Goal: Check status: Check status

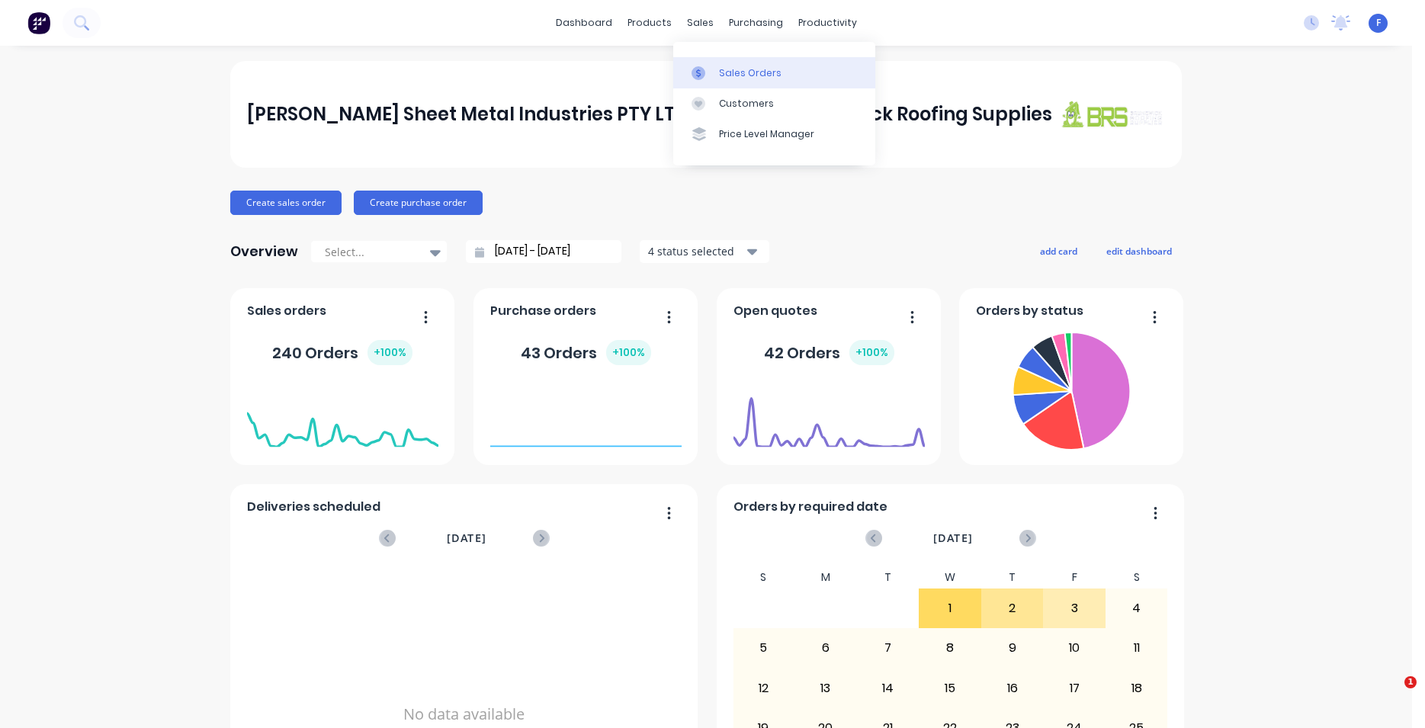
click at [748, 68] on div "Sales Orders" at bounding box center [750, 73] width 63 height 14
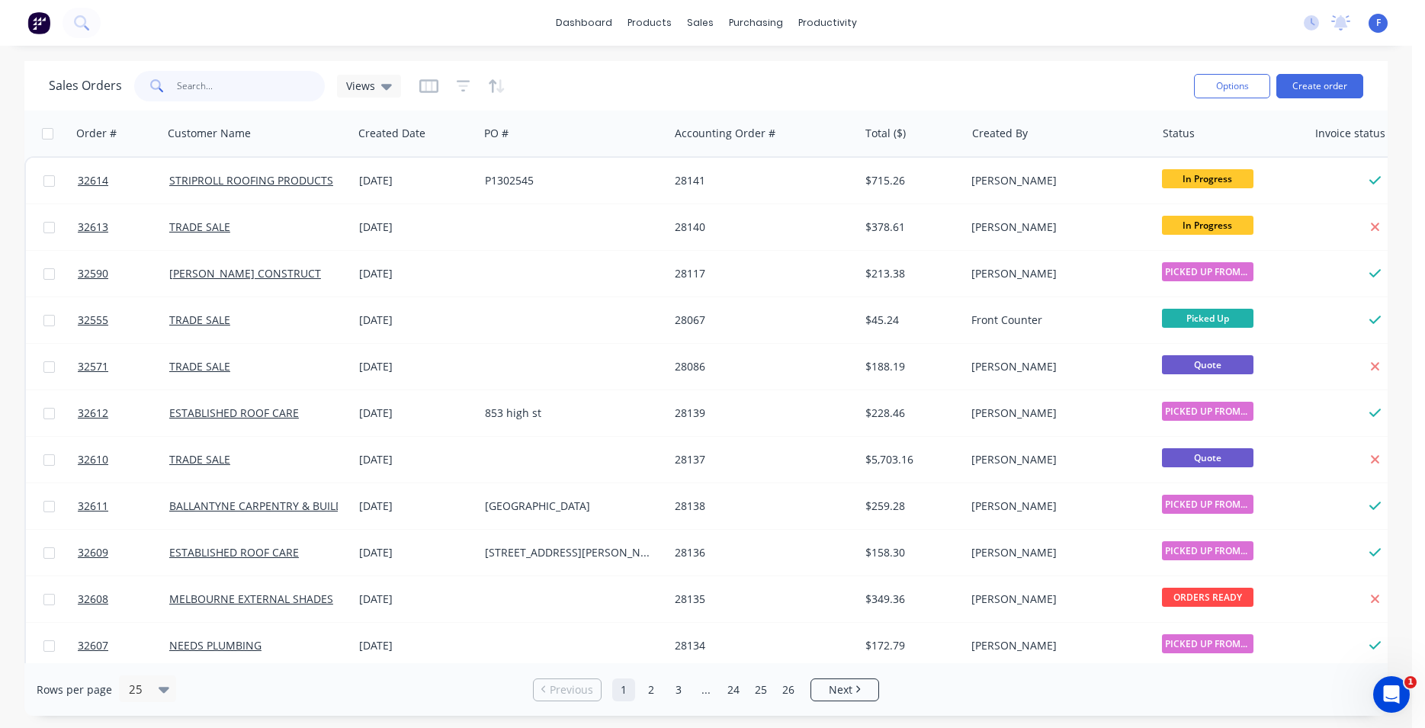
click at [245, 98] on input "text" at bounding box center [251, 86] width 149 height 30
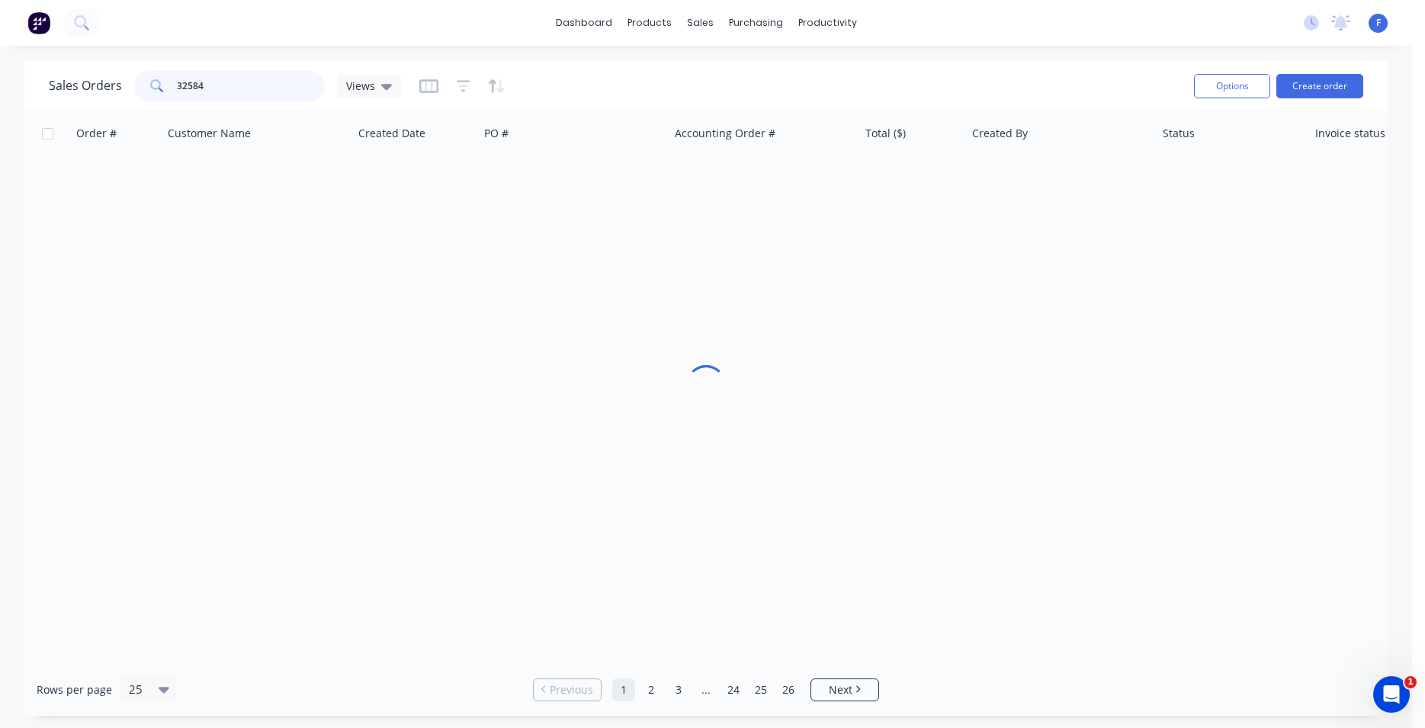
type input "32584"
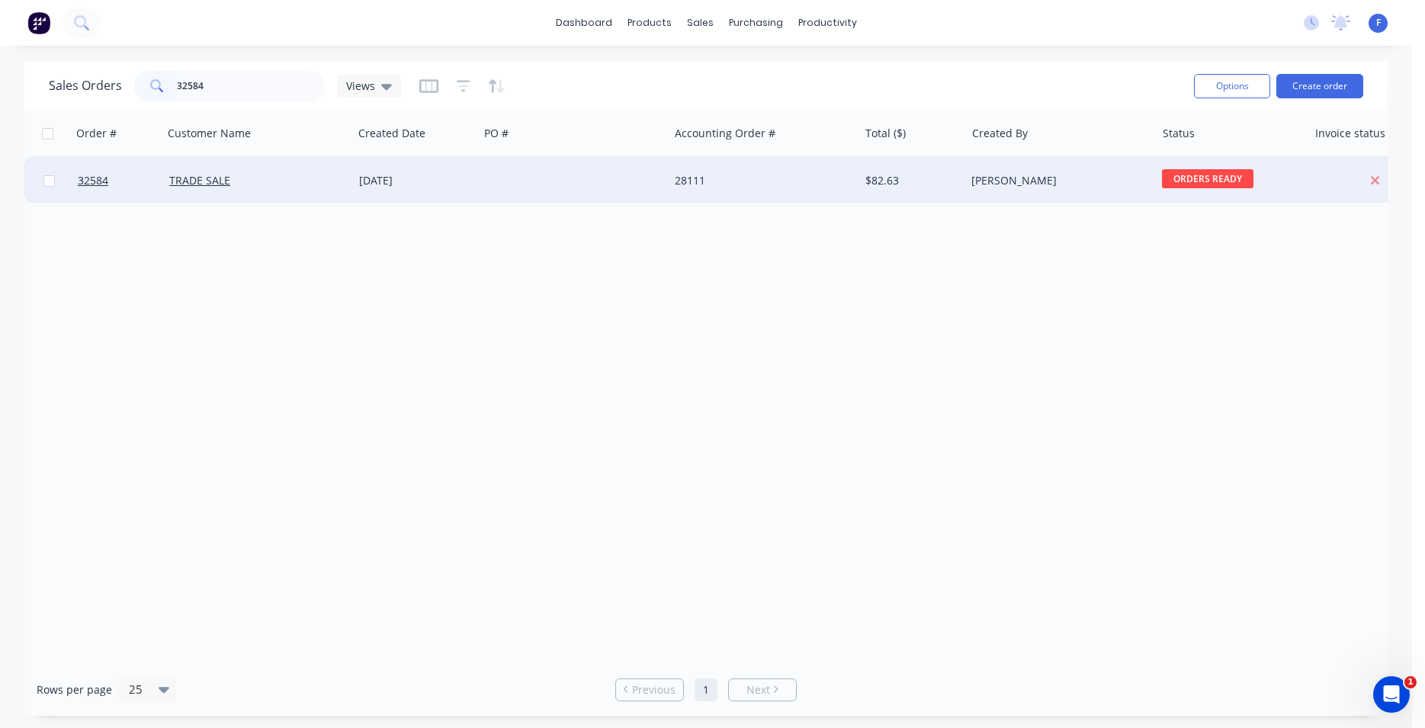
click at [664, 188] on div at bounding box center [574, 181] width 190 height 46
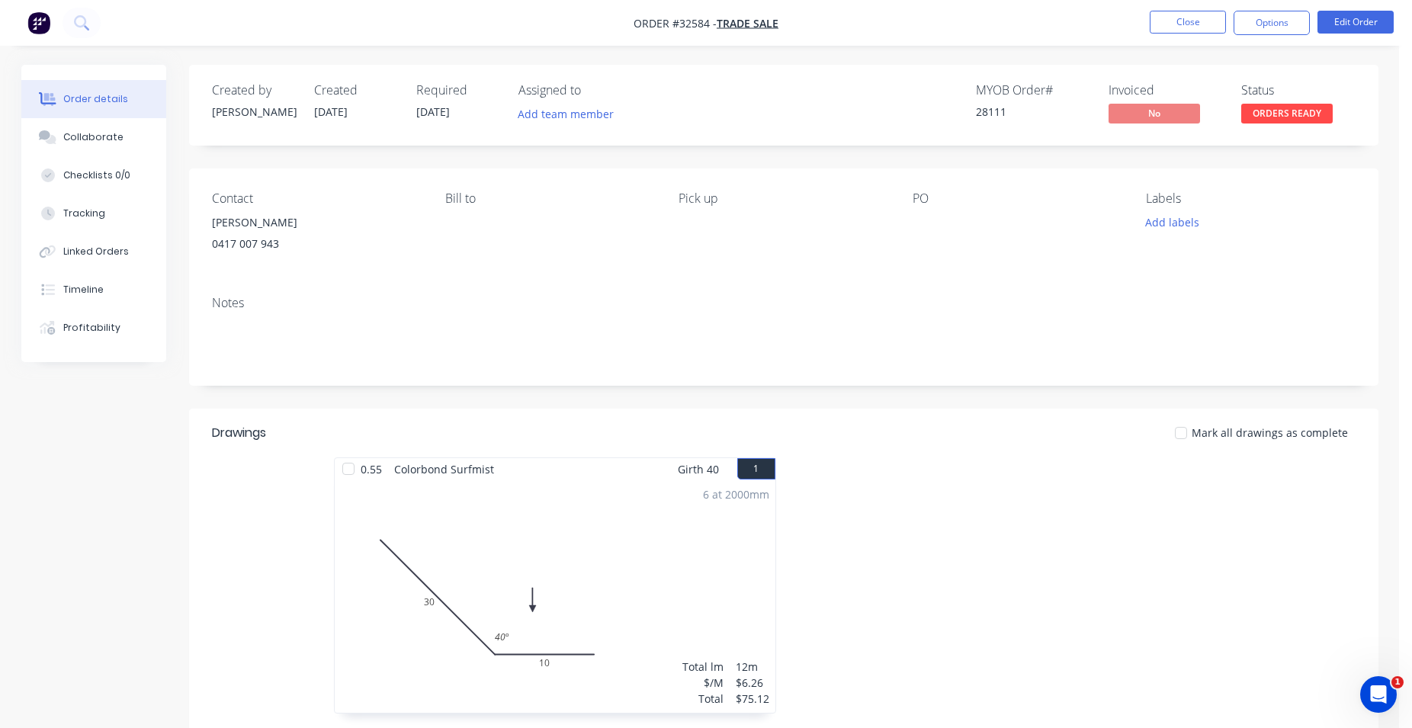
click at [1301, 116] on span "ORDERS READY" at bounding box center [1286, 113] width 91 height 19
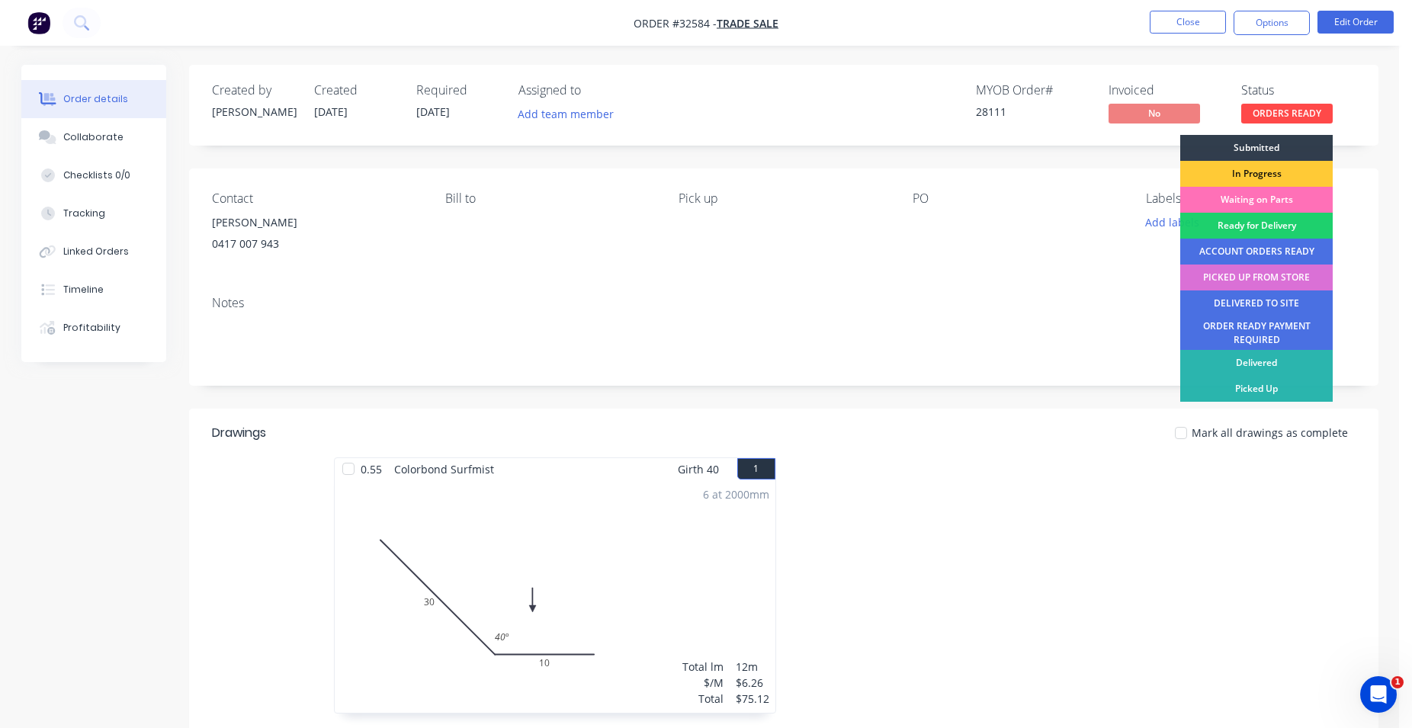
click at [1266, 275] on div "PICKED UP FROM STORE" at bounding box center [1256, 278] width 152 height 26
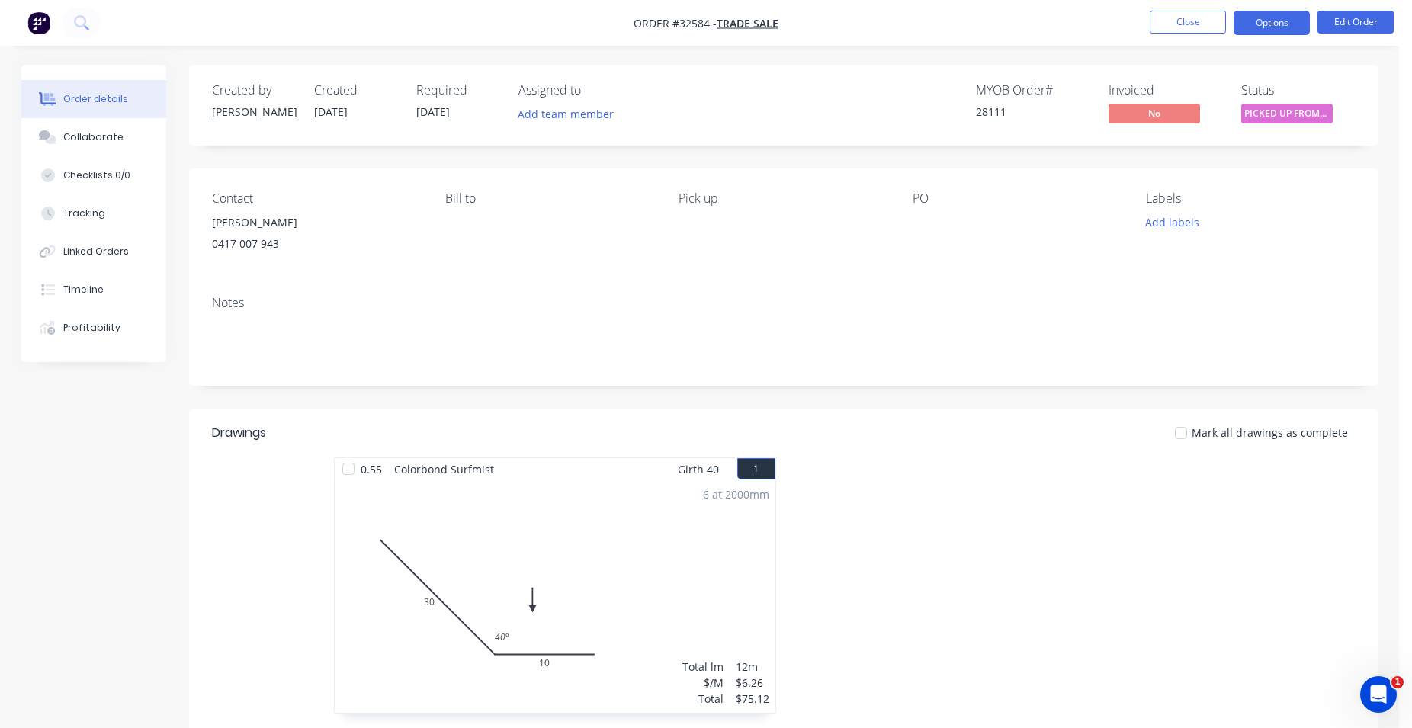
click at [1258, 29] on button "Options" at bounding box center [1272, 23] width 76 height 24
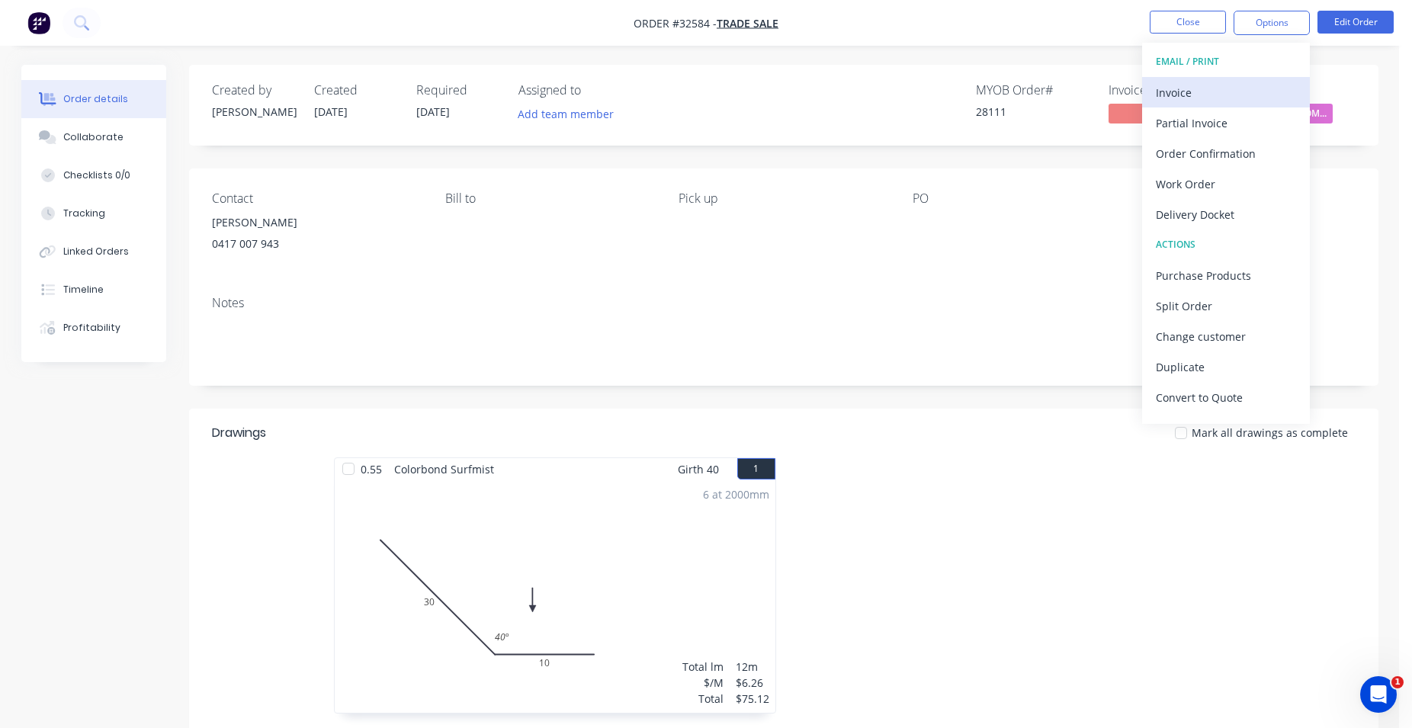
click at [1202, 89] on div "Invoice" at bounding box center [1226, 93] width 140 height 22
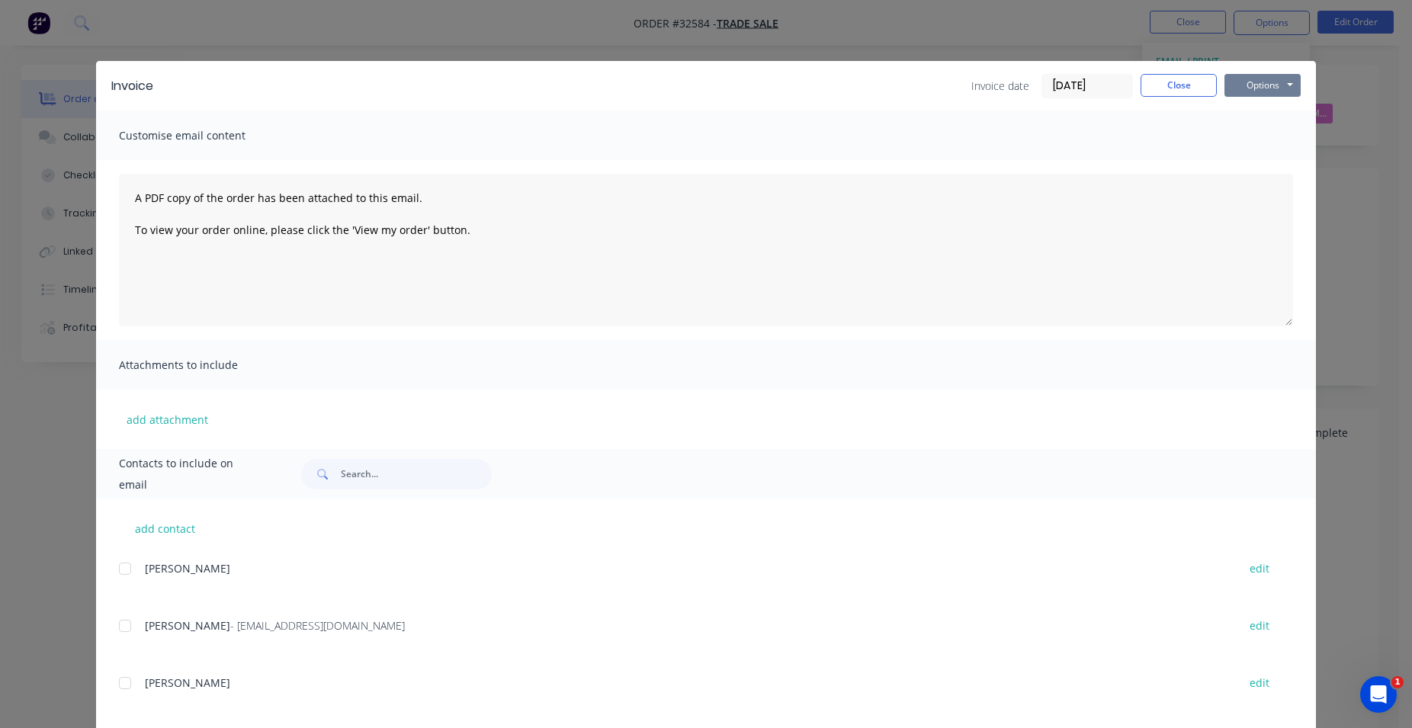
click at [1254, 91] on button "Options" at bounding box center [1262, 85] width 76 height 23
click at [1243, 137] on button "Print" at bounding box center [1273, 137] width 98 height 25
click at [1166, 87] on button "Close" at bounding box center [1179, 85] width 76 height 23
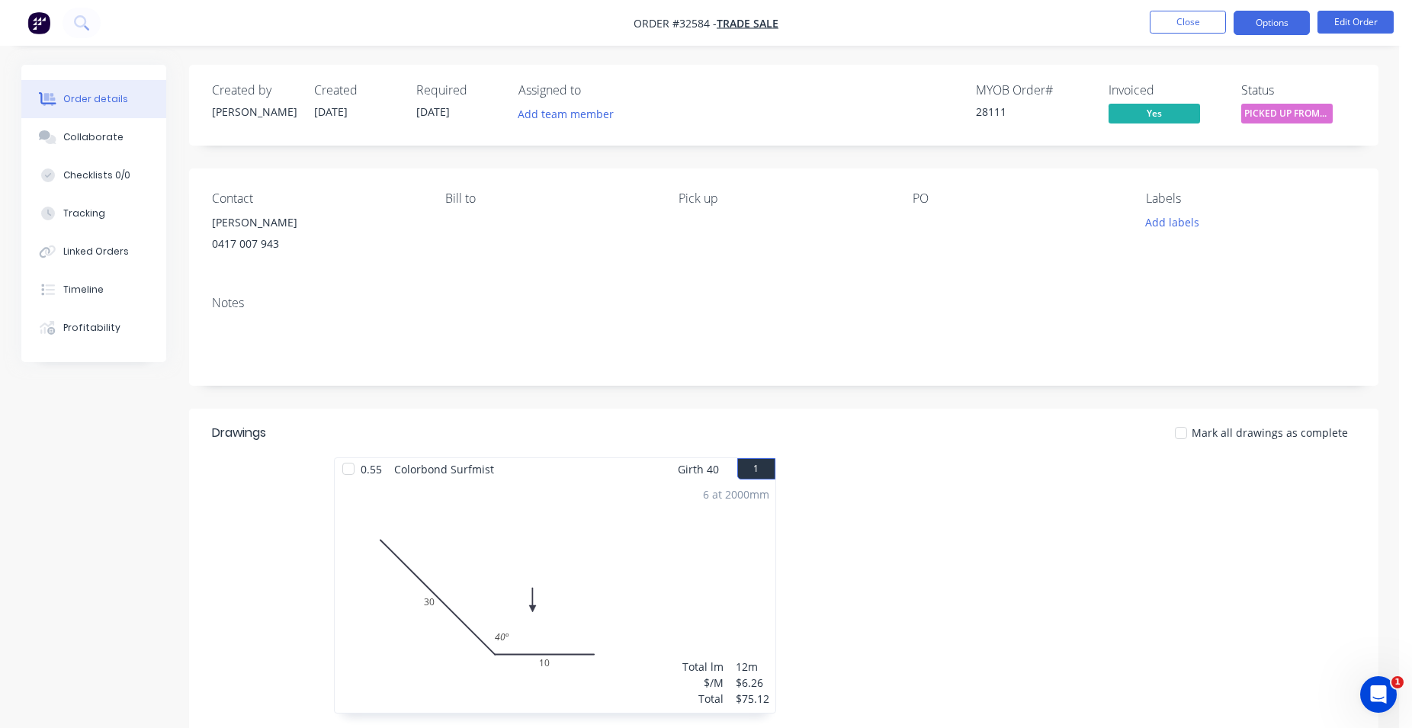
click at [1266, 27] on button "Options" at bounding box center [1272, 23] width 76 height 24
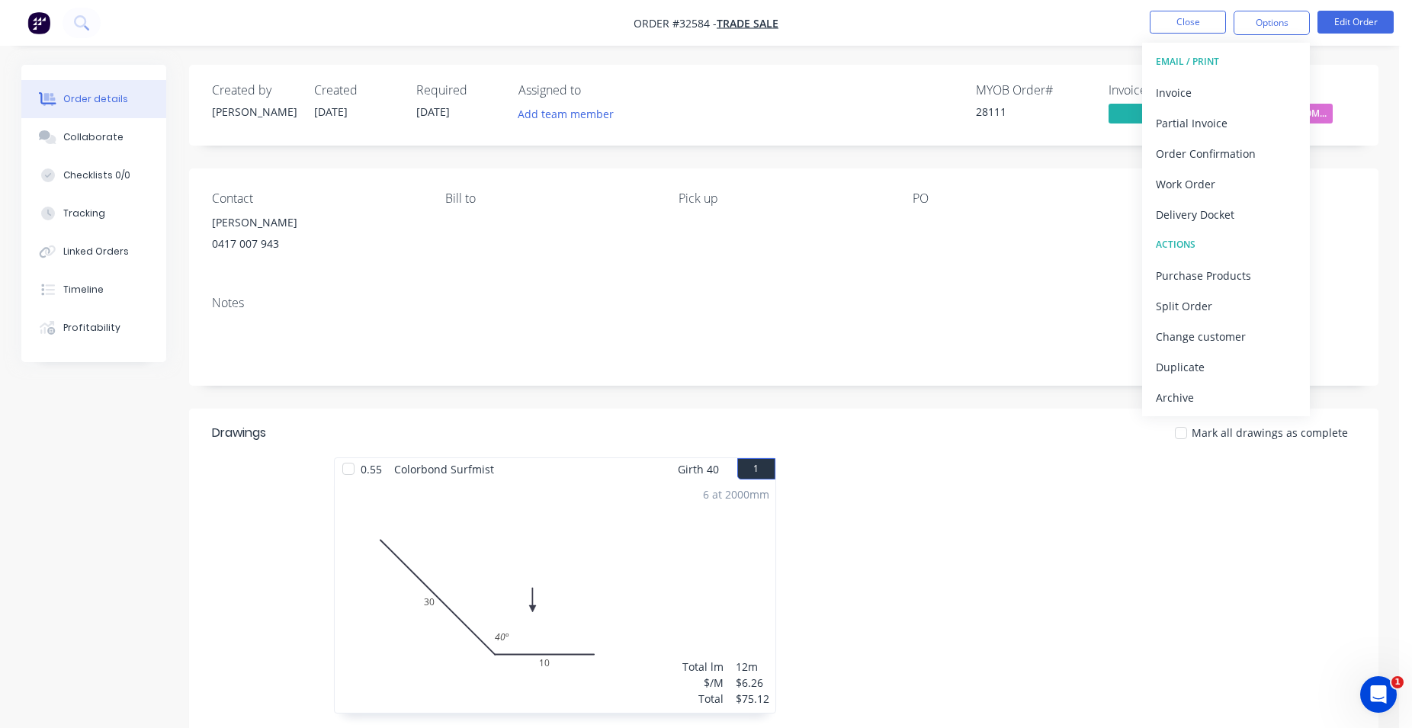
click at [1353, 80] on div "Created by [PERSON_NAME] Created [DATE] Required [DATE] Assigned to Add team me…" at bounding box center [783, 105] width 1189 height 81
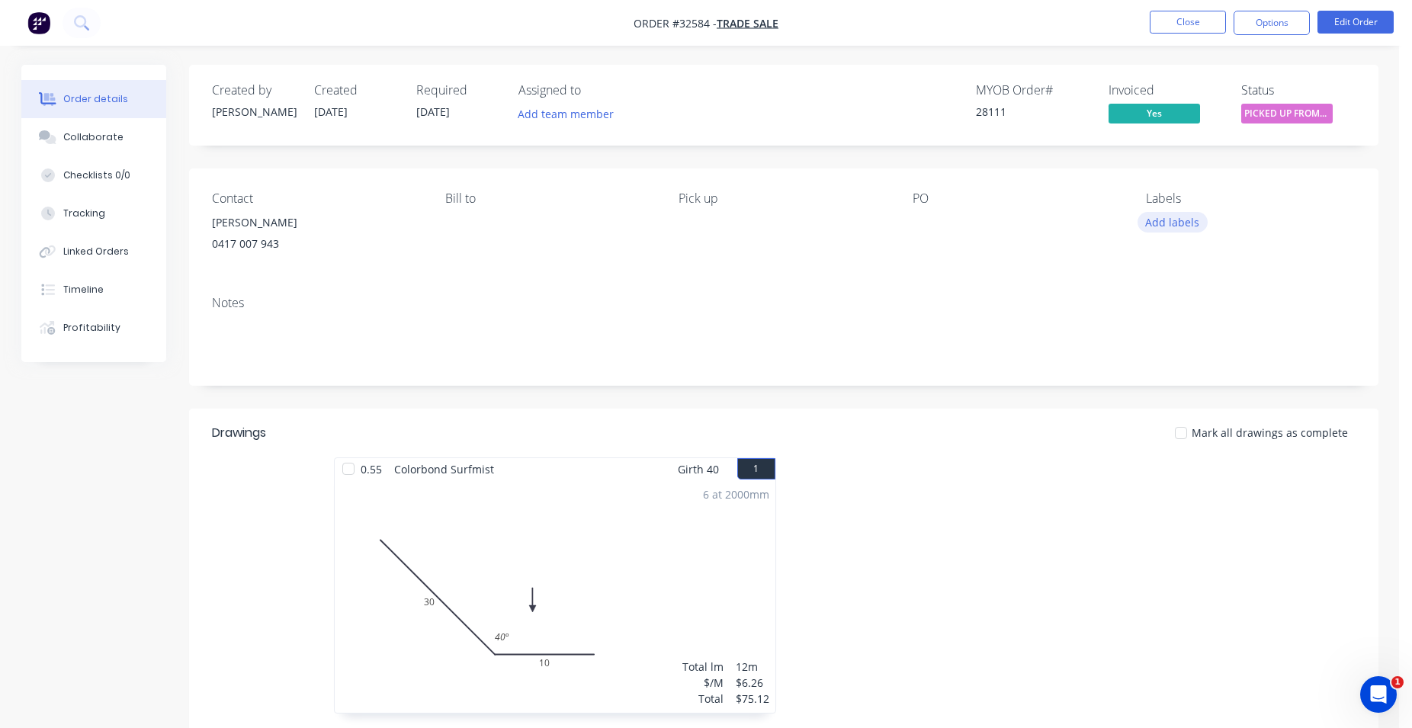
click at [1162, 227] on button "Add labels" at bounding box center [1173, 222] width 70 height 21
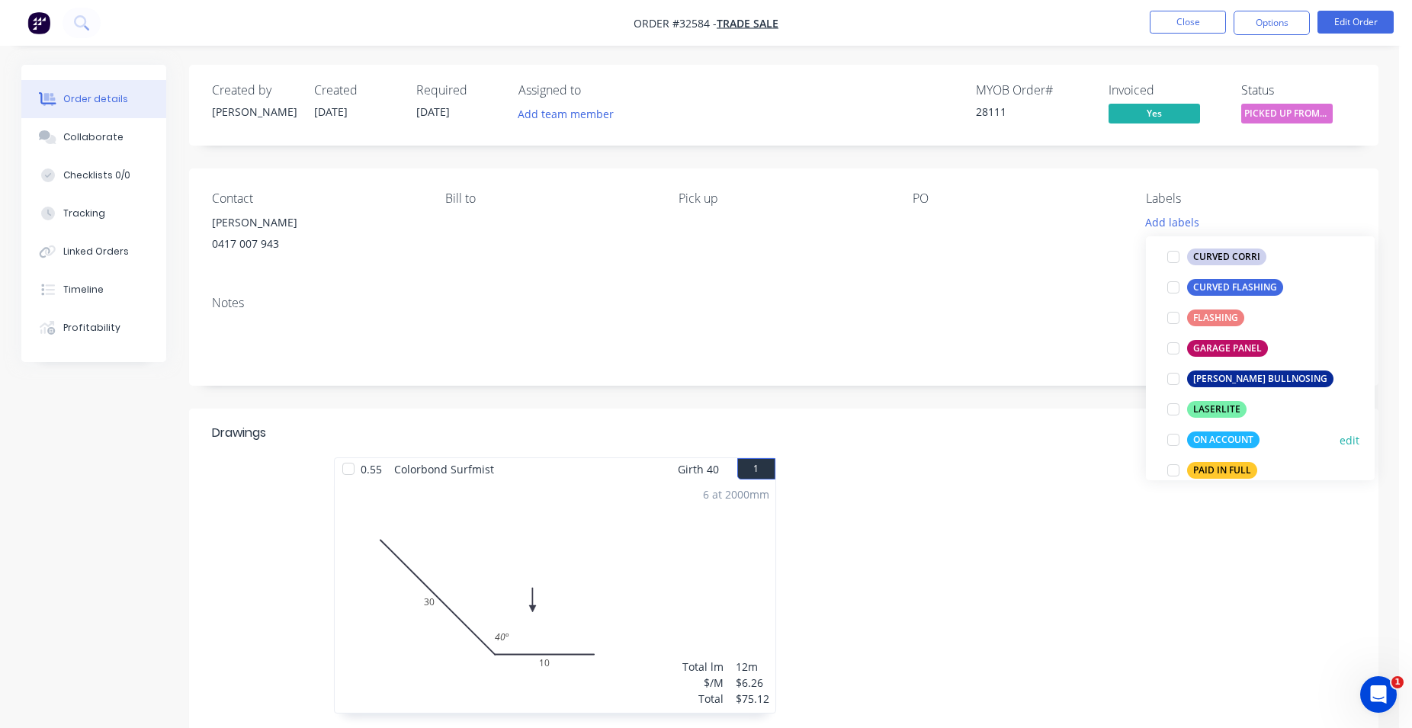
scroll to position [348, 0]
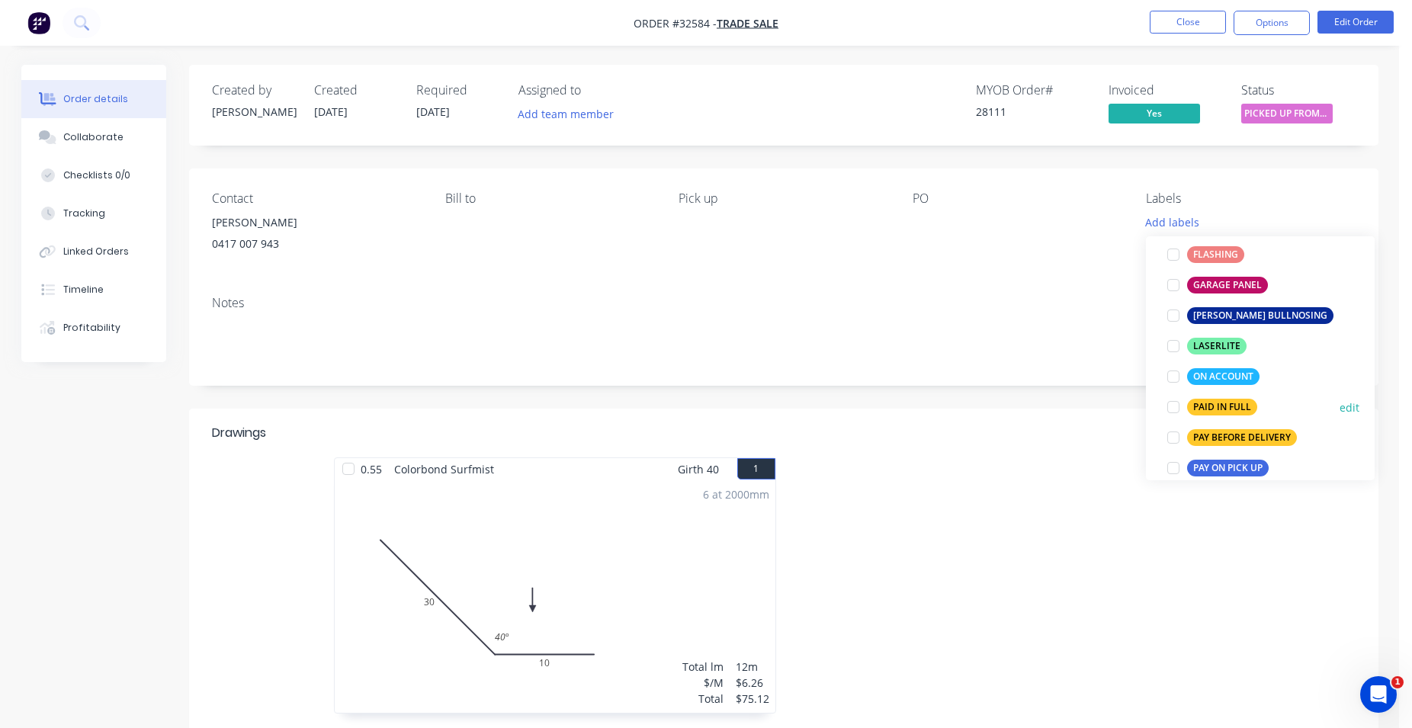
click at [1219, 406] on div "PAID IN FULL" at bounding box center [1222, 407] width 70 height 17
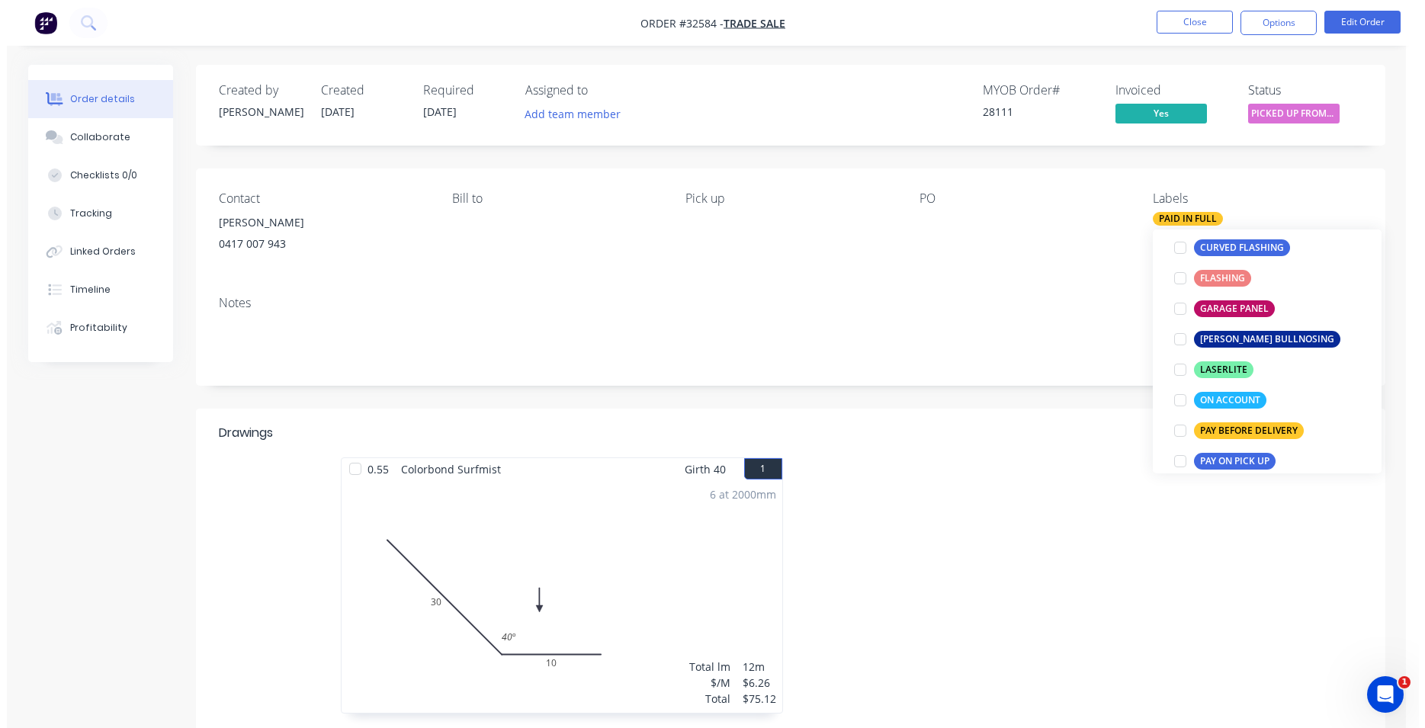
scroll to position [0, 0]
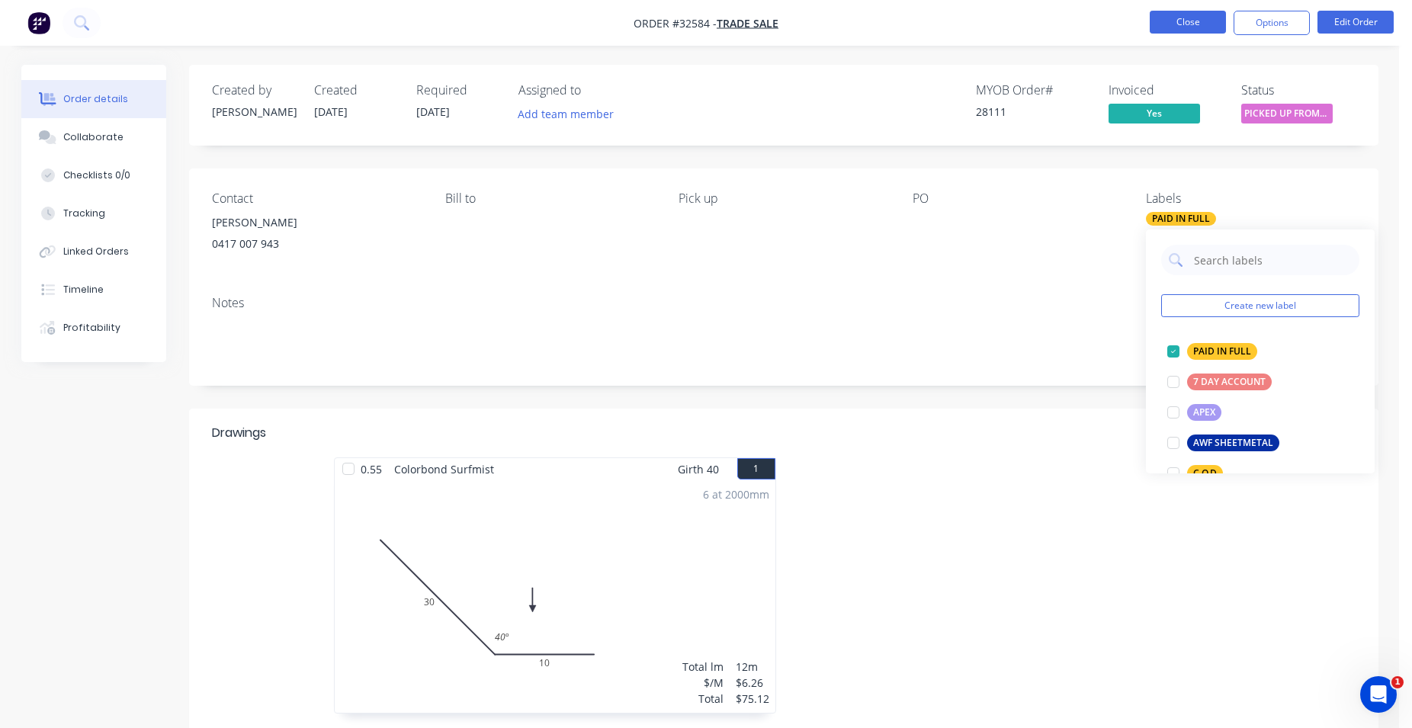
click at [1195, 20] on button "Close" at bounding box center [1188, 22] width 76 height 23
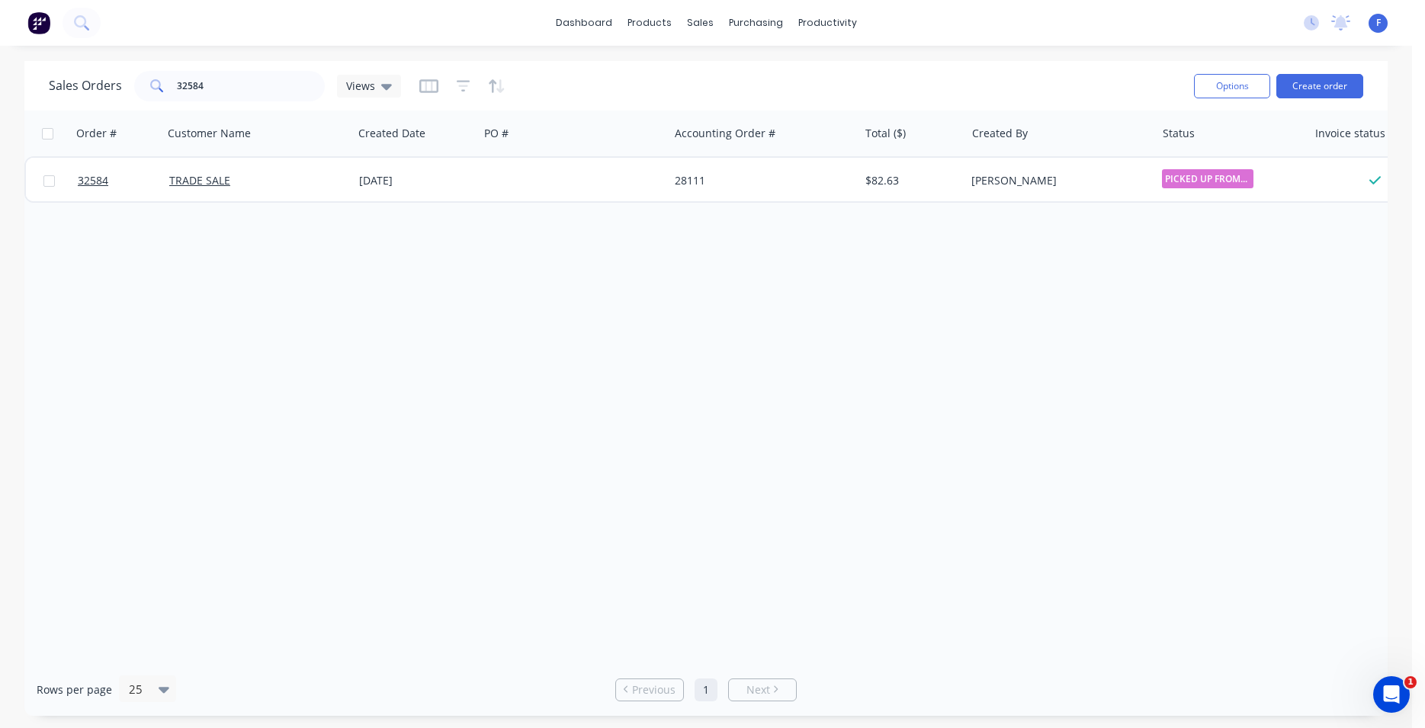
drag, startPoint x: 248, startPoint y: 67, endPoint x: 252, endPoint y: 81, distance: 14.5
click at [248, 68] on div "Sales Orders 32584 Views" at bounding box center [615, 85] width 1133 height 37
click at [252, 81] on input "32584" at bounding box center [251, 86] width 149 height 30
type input "3"
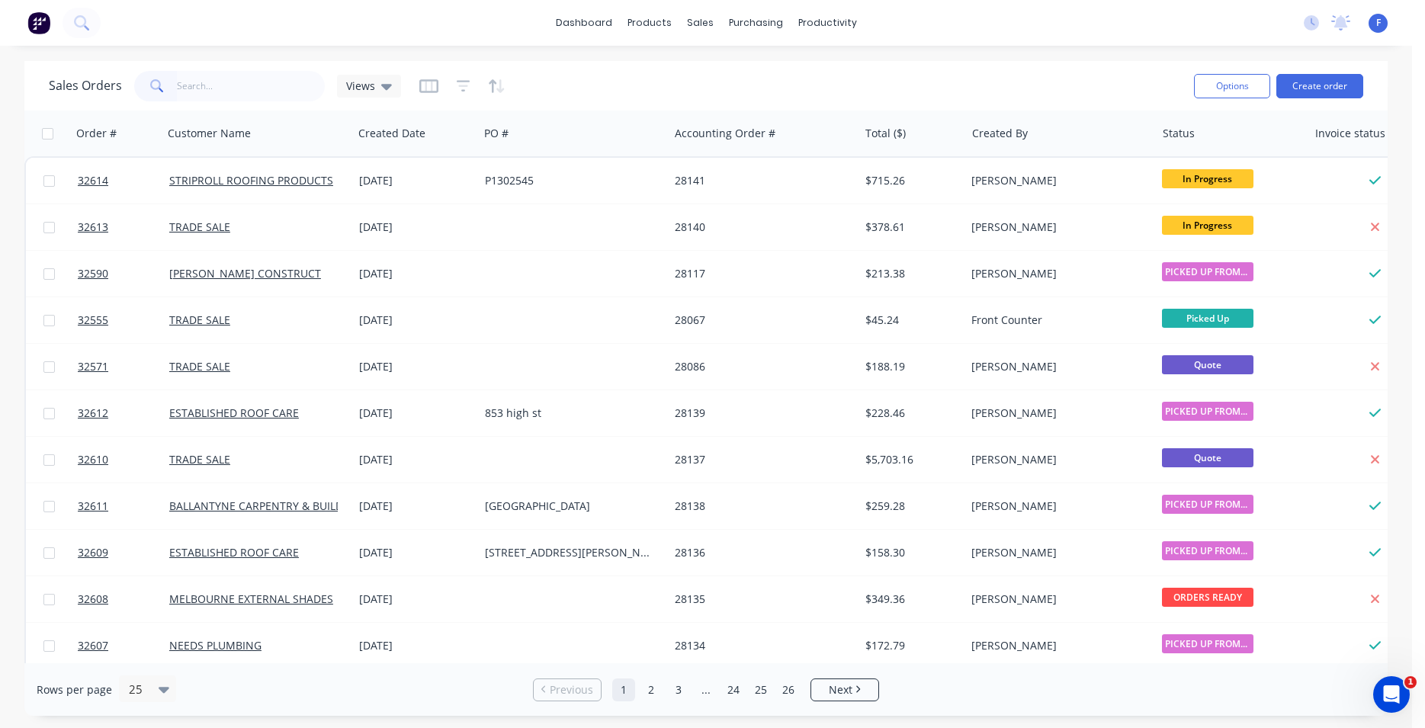
click at [35, 18] on img at bounding box center [38, 22] width 23 height 23
